Goal: Use online tool/utility

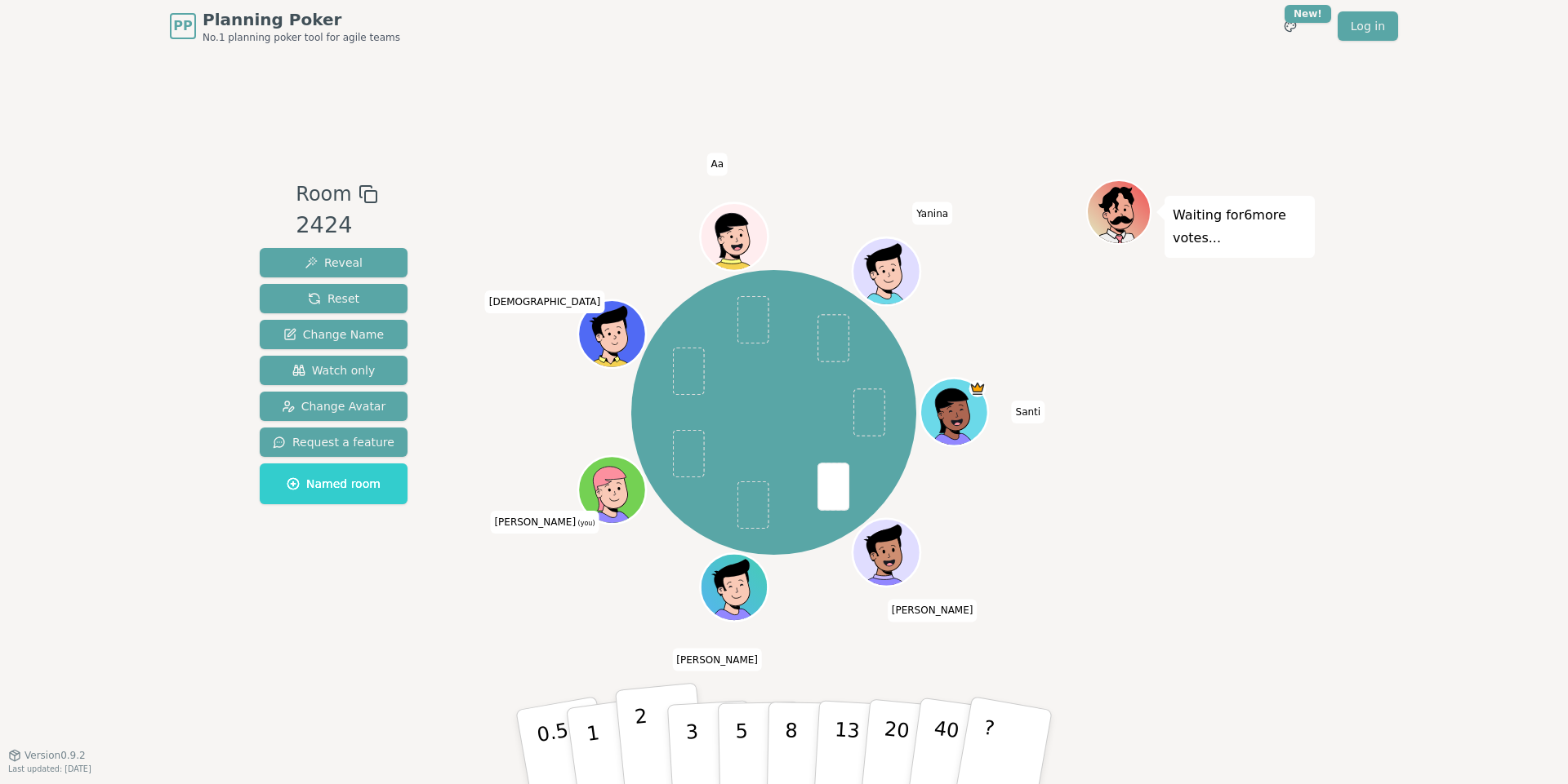
click at [636, 726] on p "2" at bounding box center [644, 750] width 21 height 89
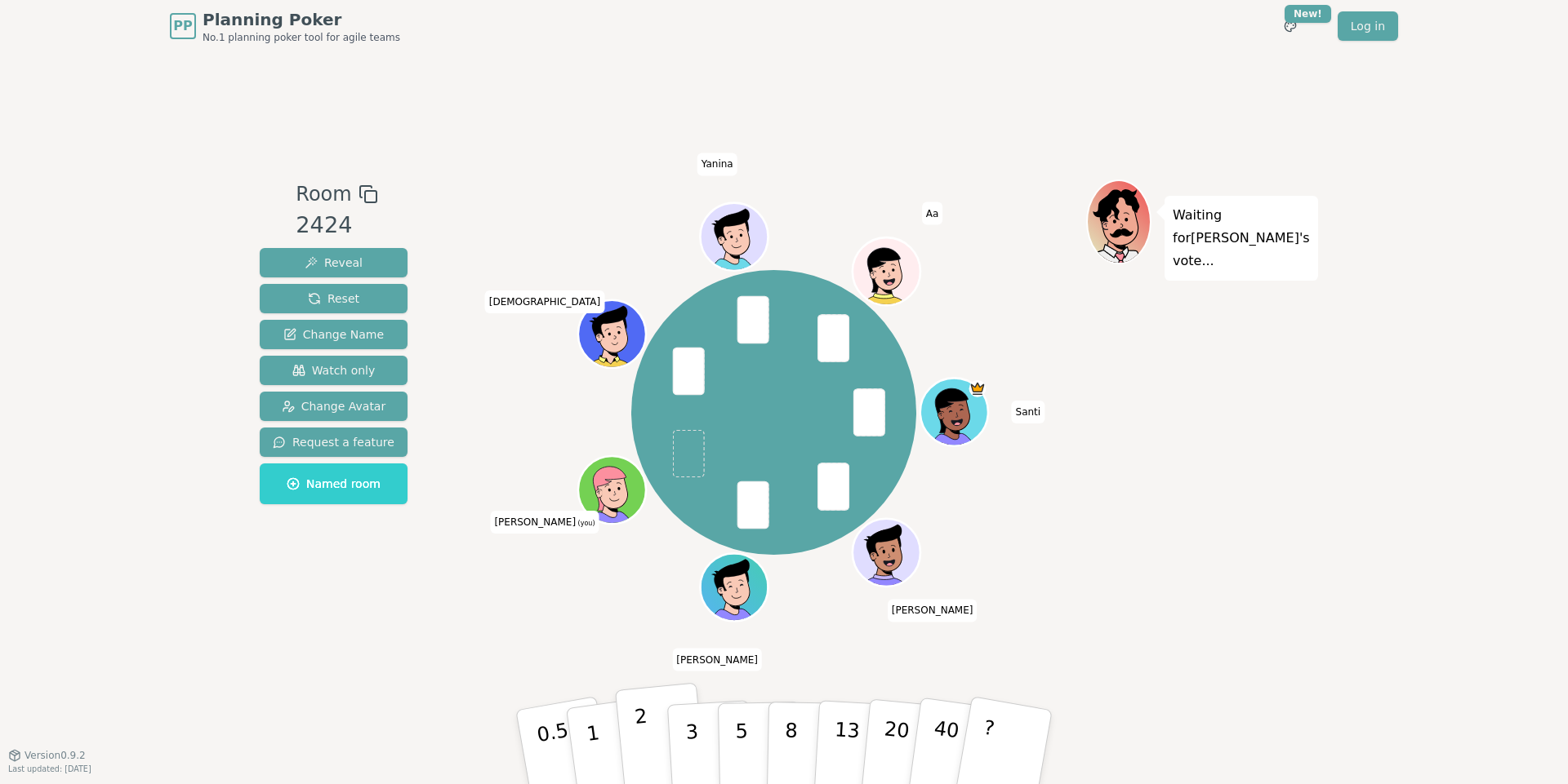
click at [643, 733] on p "2" at bounding box center [644, 750] width 21 height 89
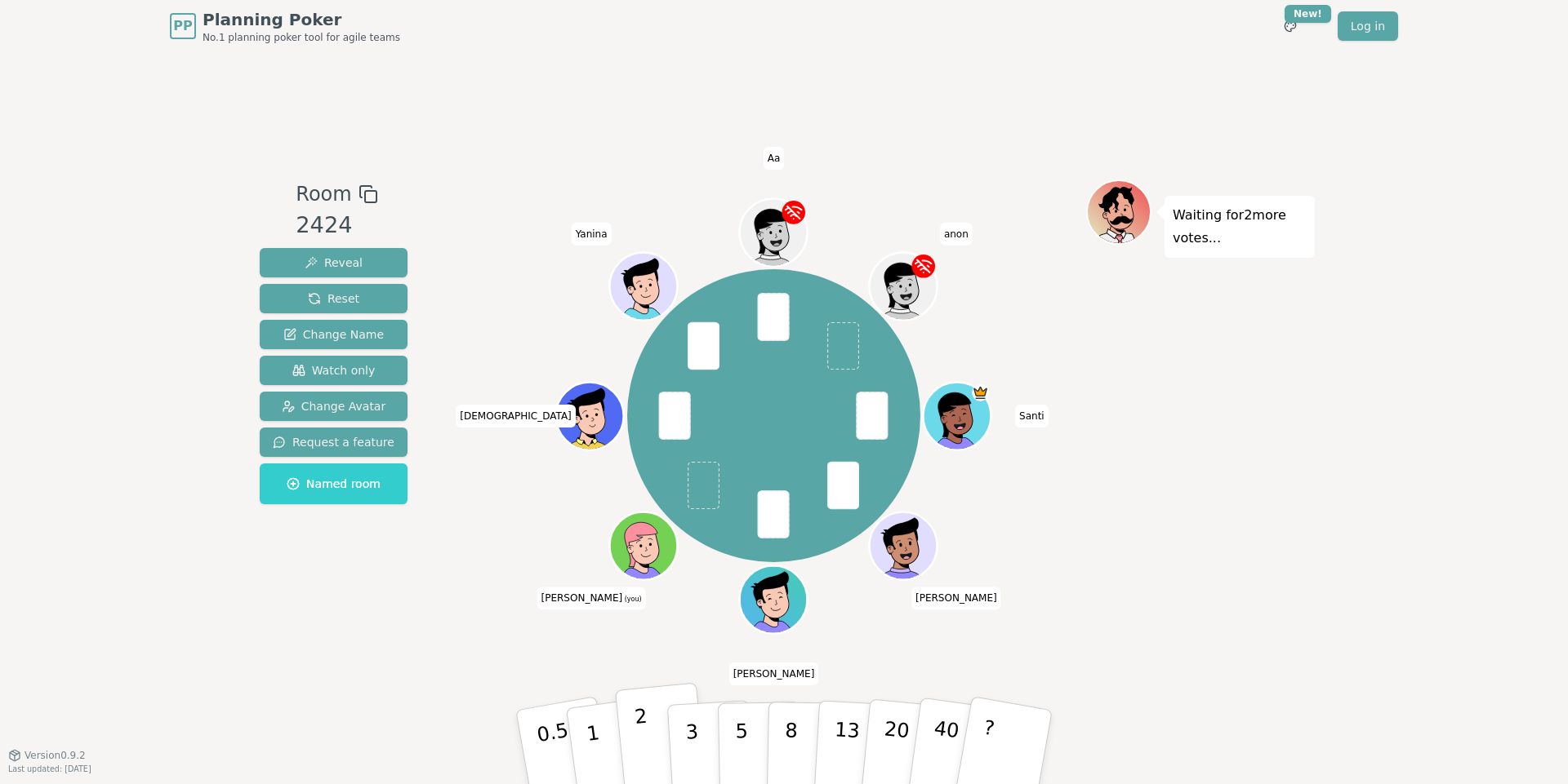
click at [640, 758] on p "2" at bounding box center [644, 750] width 21 height 89
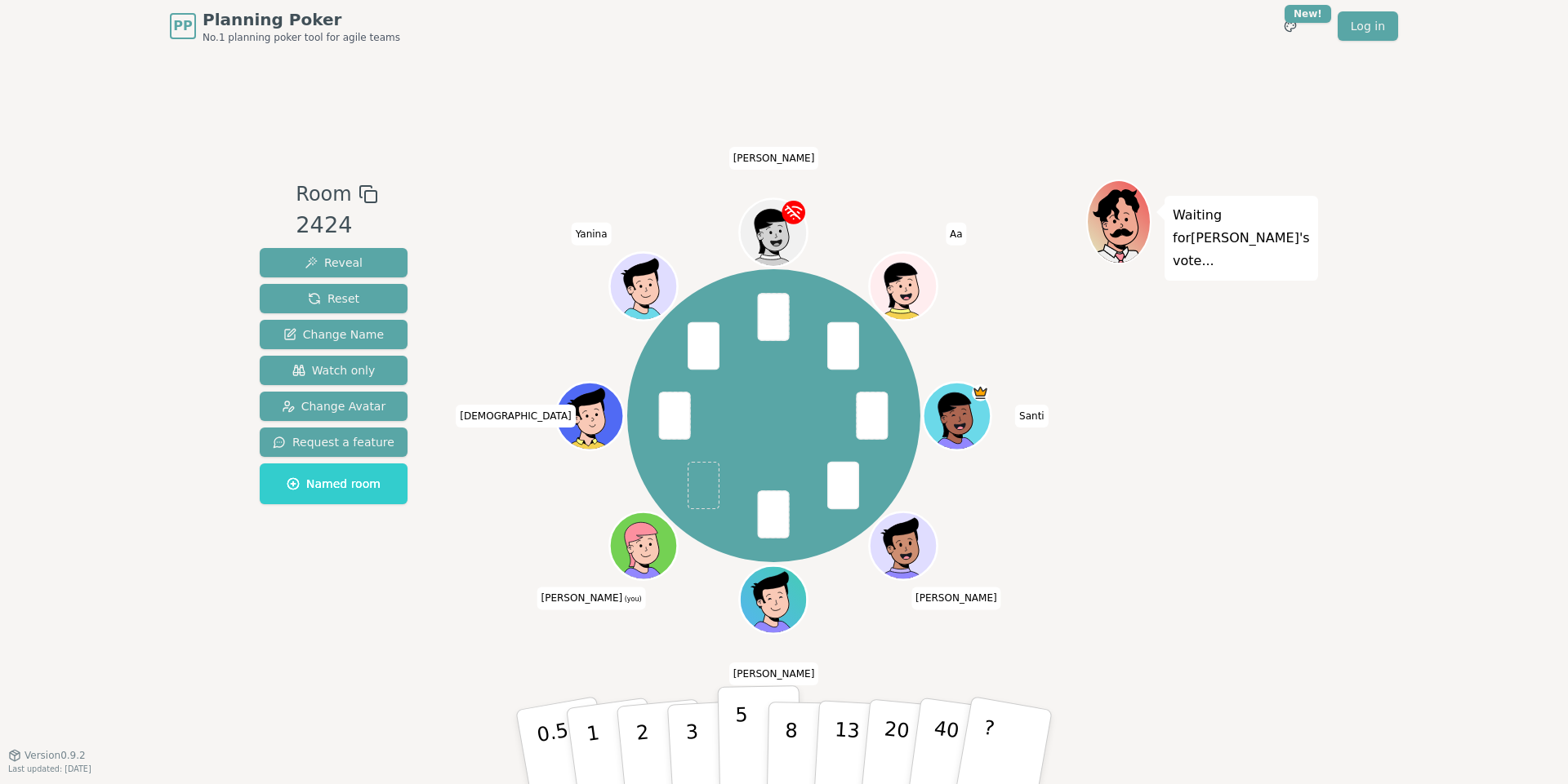
click at [725, 735] on button "5" at bounding box center [759, 747] width 84 height 124
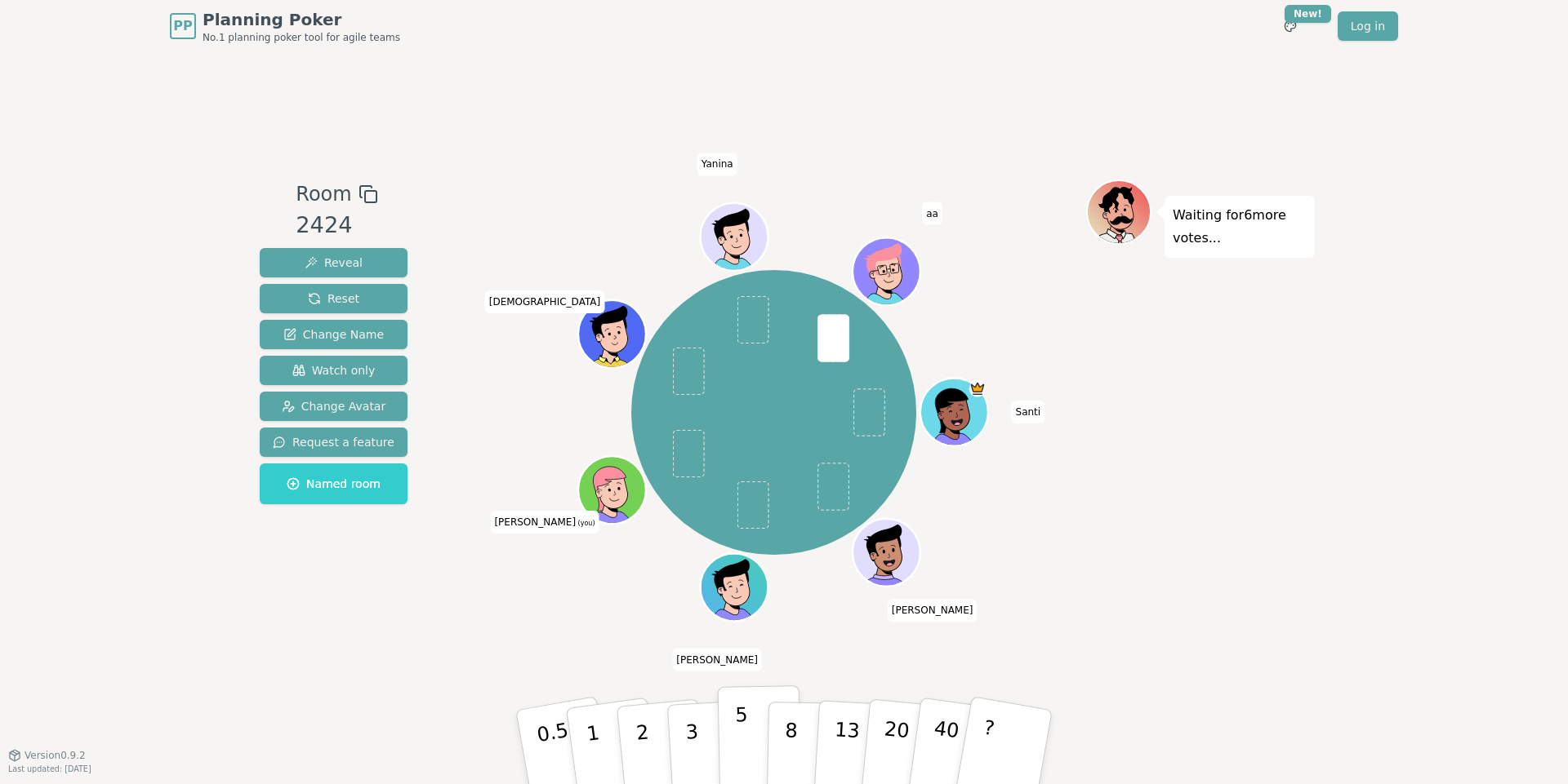
click at [723, 717] on button "5" at bounding box center [759, 747] width 84 height 124
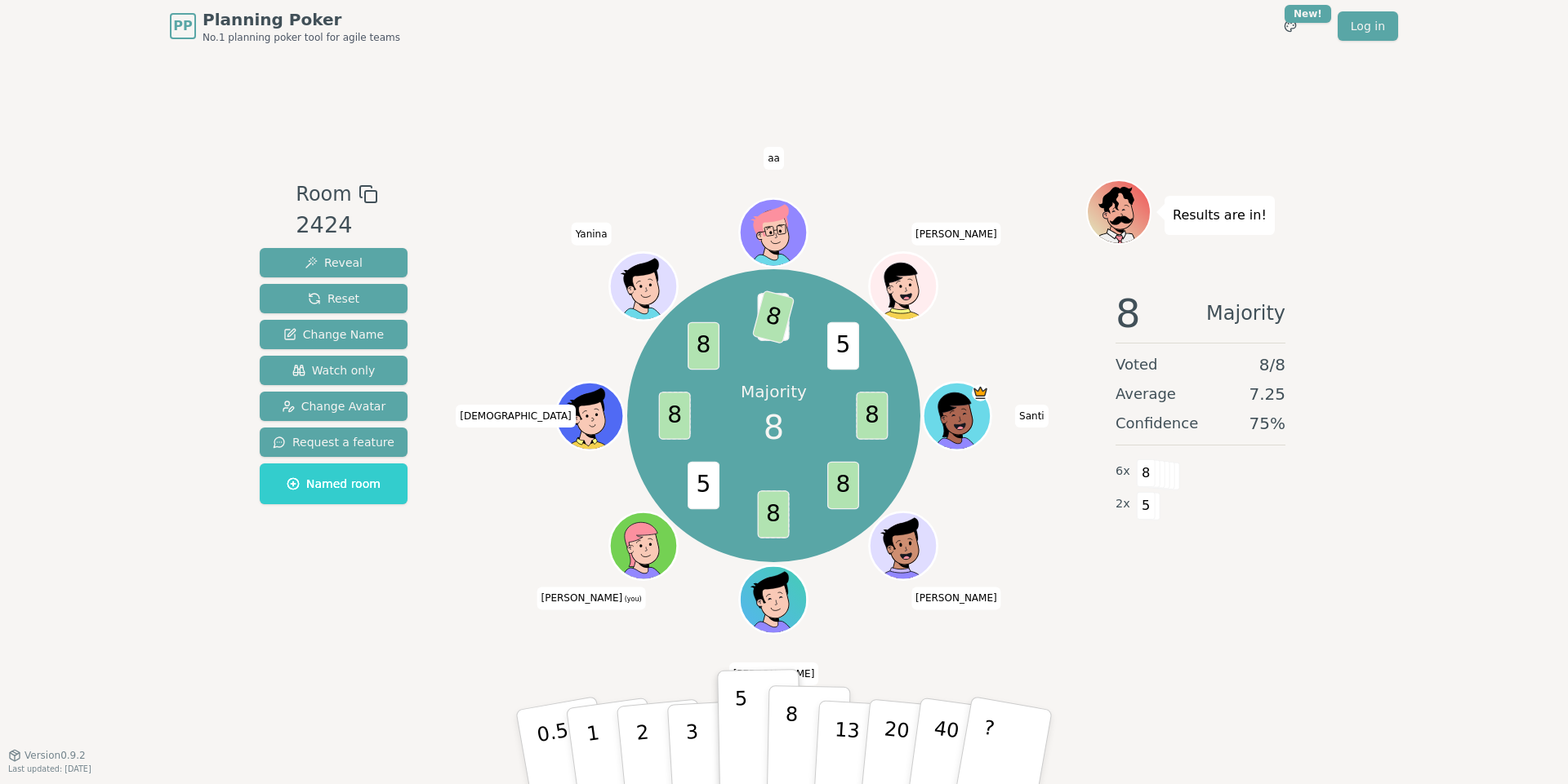
click at [789, 716] on p "8" at bounding box center [790, 746] width 14 height 88
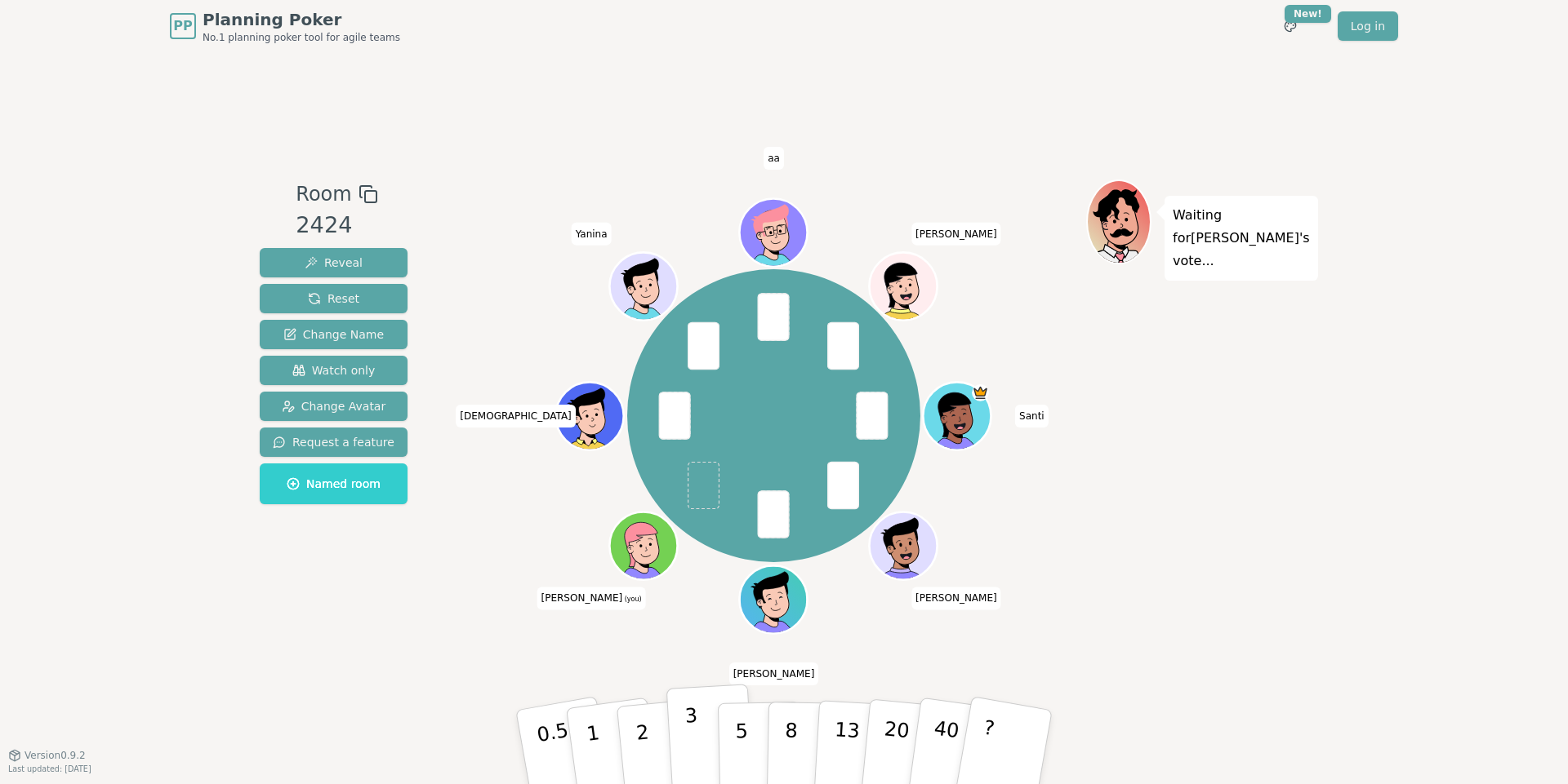
click at [706, 736] on button "3" at bounding box center [711, 747] width 89 height 128
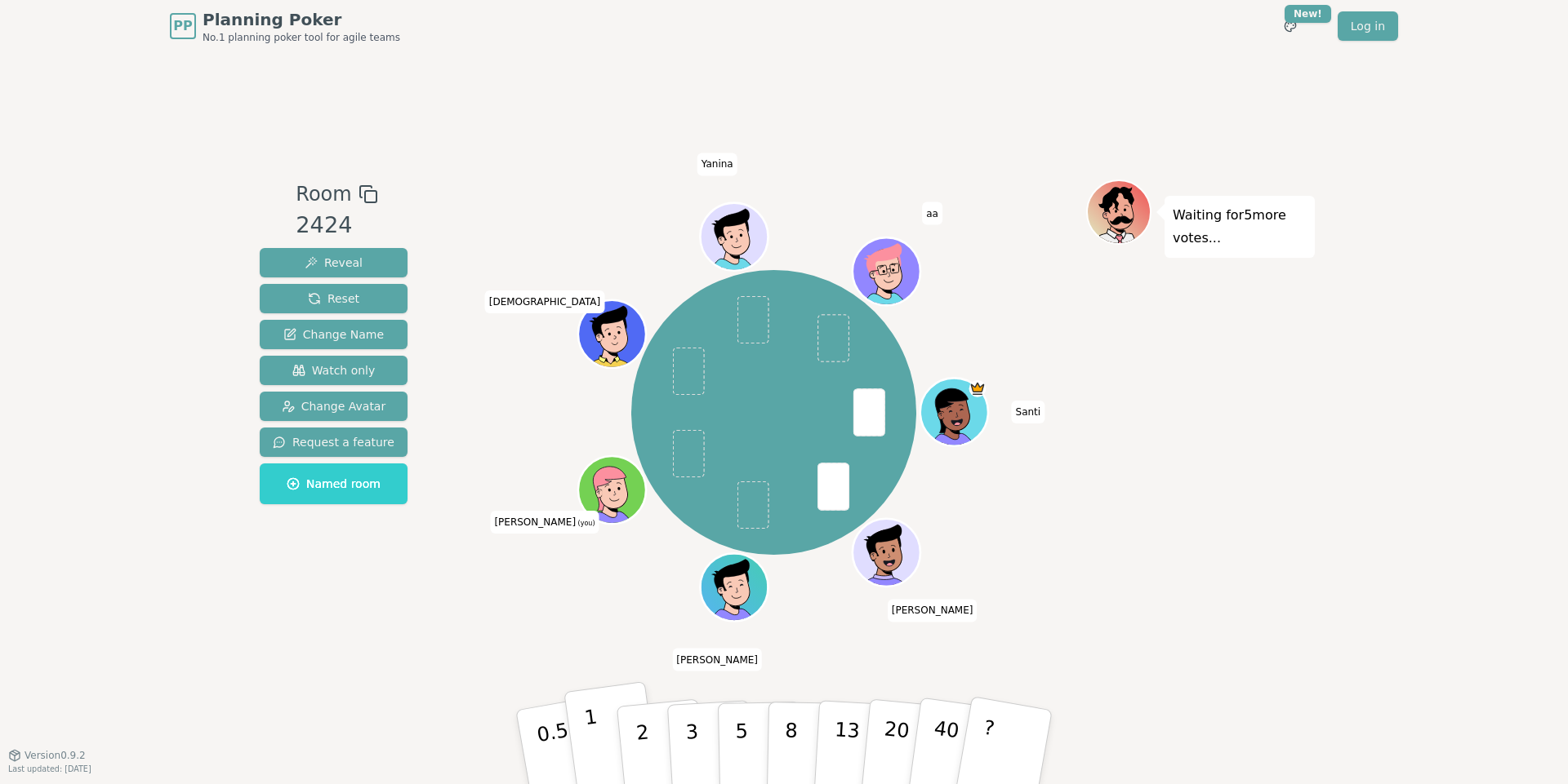
click at [606, 733] on button "1" at bounding box center [611, 747] width 97 height 132
click at [730, 711] on button "5" at bounding box center [759, 747] width 84 height 124
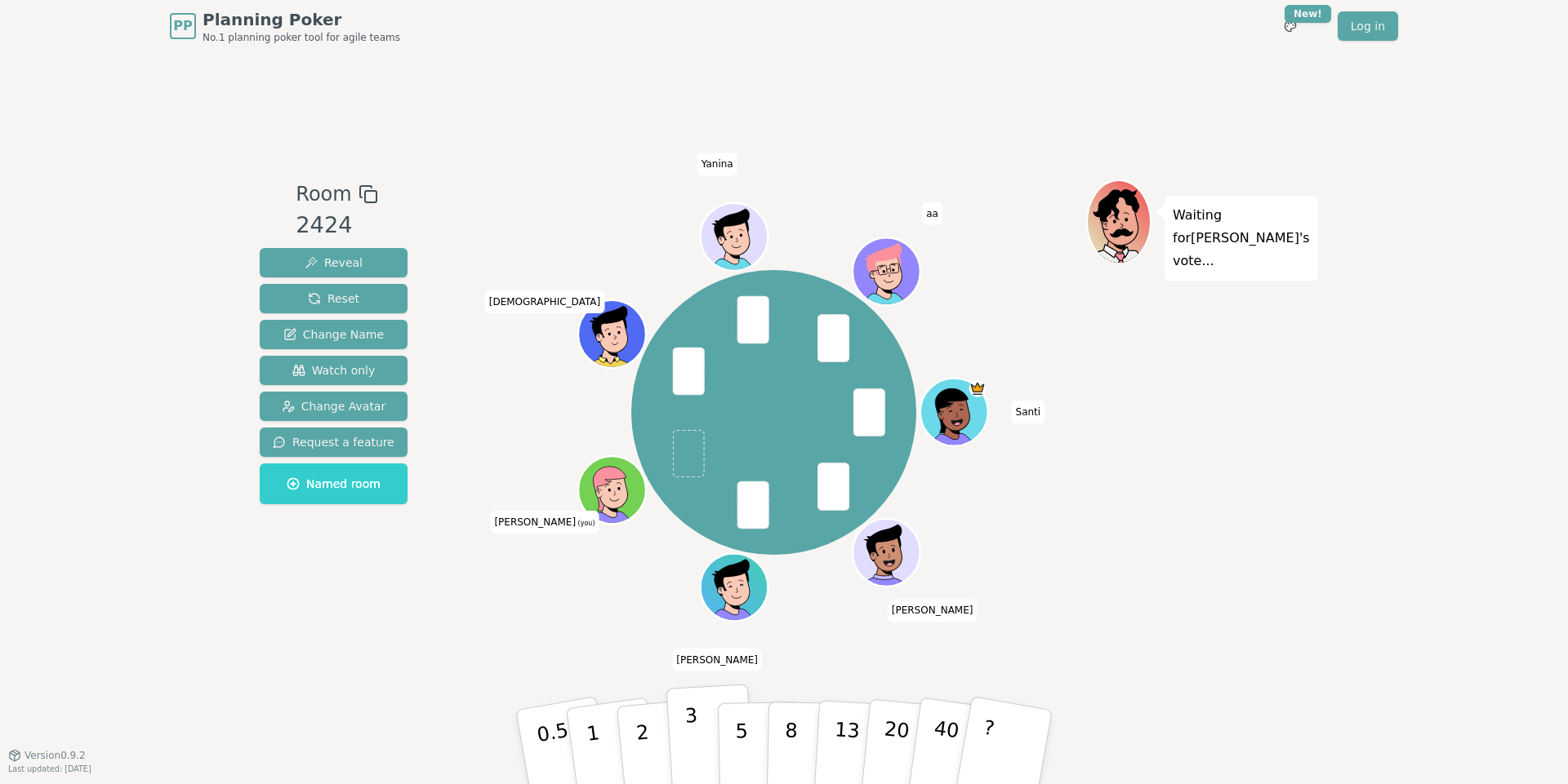
click at [696, 717] on button "3" at bounding box center [711, 747] width 89 height 128
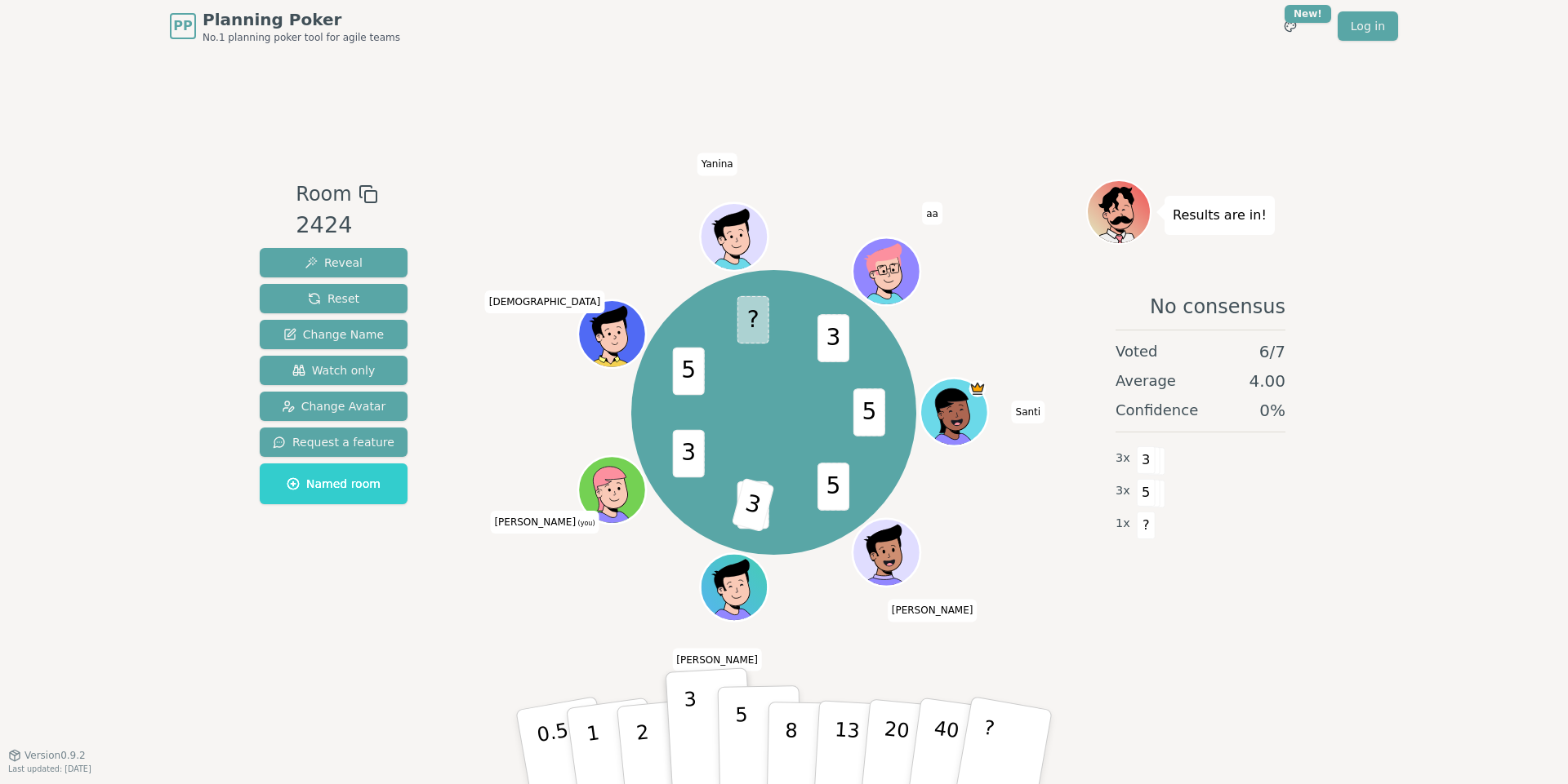
click at [734, 717] on button "5" at bounding box center [759, 747] width 84 height 124
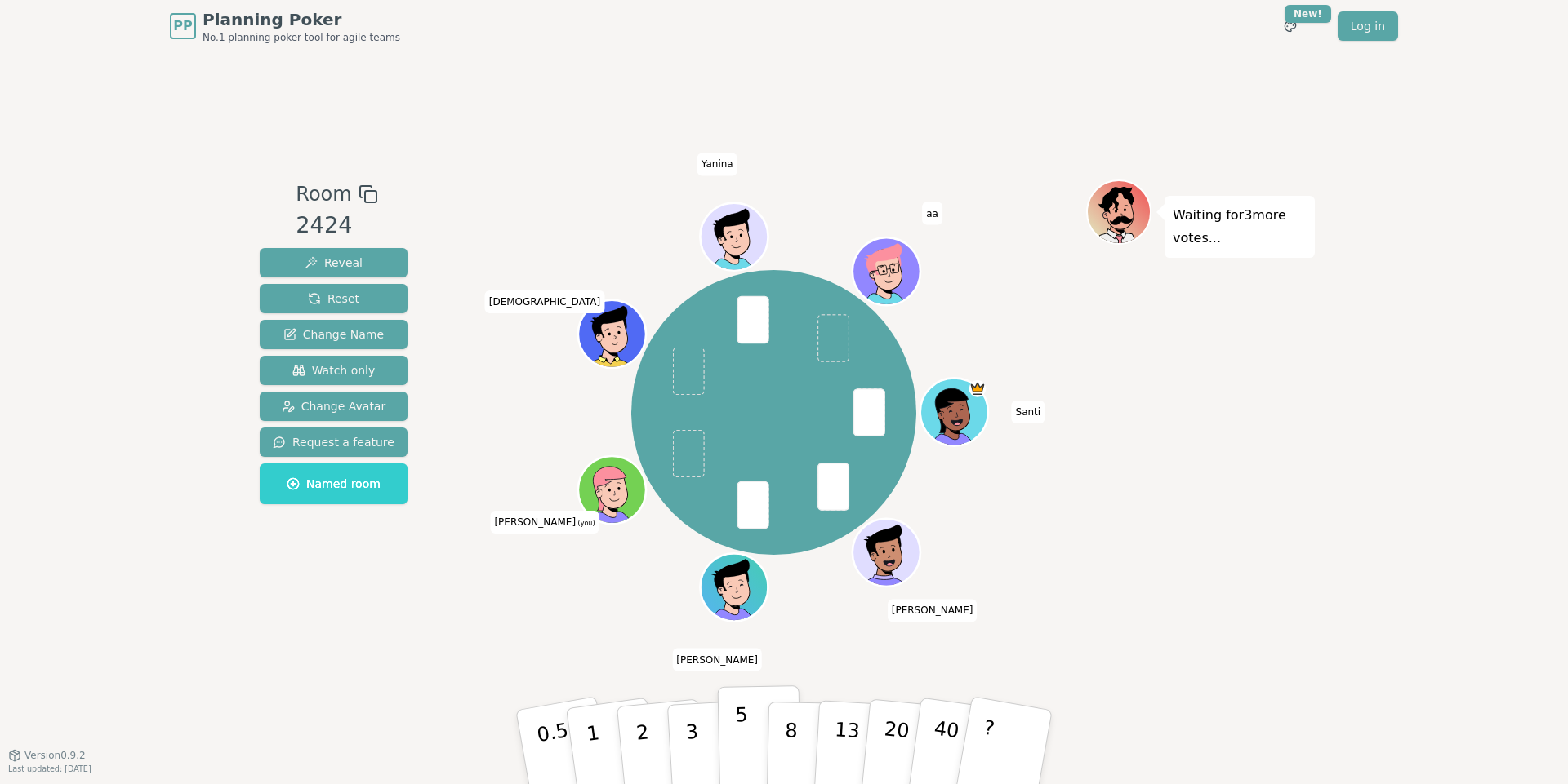
click at [730, 716] on button "5" at bounding box center [759, 747] width 84 height 124
